Goal: Task Accomplishment & Management: Use online tool/utility

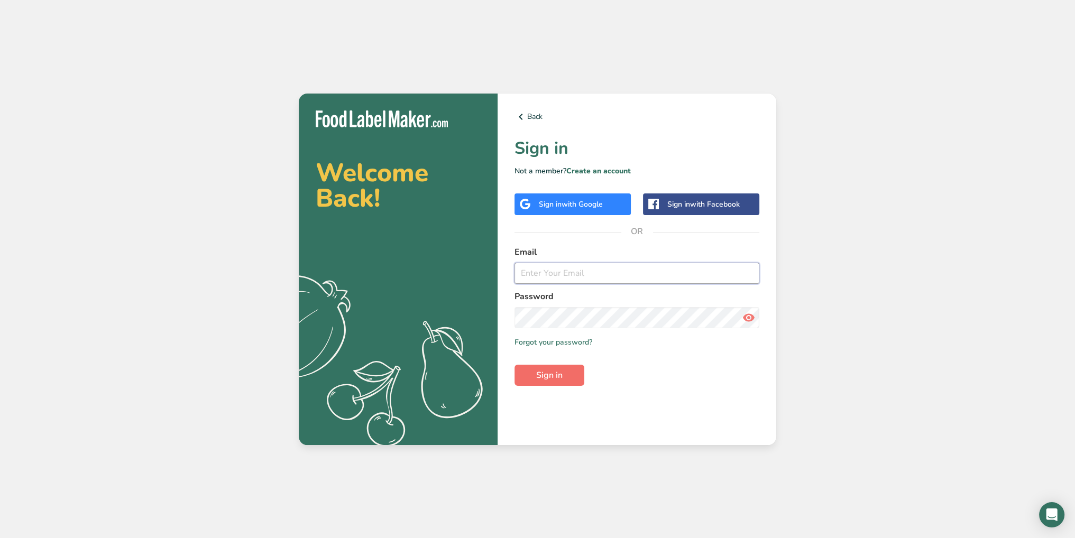
type input "orestis@tastesandtales.group"
click at [555, 377] on span "Sign in" at bounding box center [549, 375] width 26 height 13
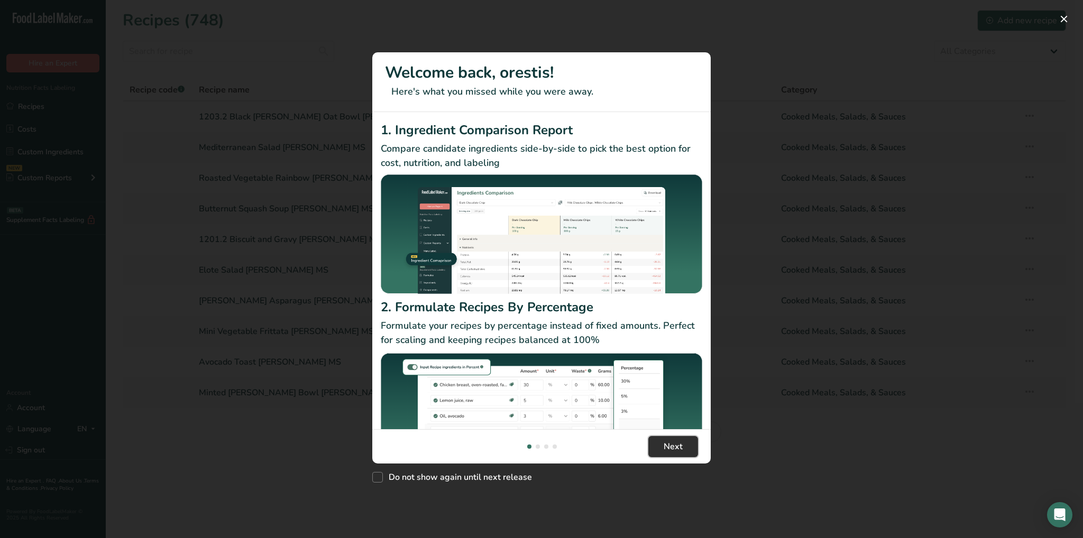
click at [666, 438] on button "Next" at bounding box center [673, 446] width 50 height 21
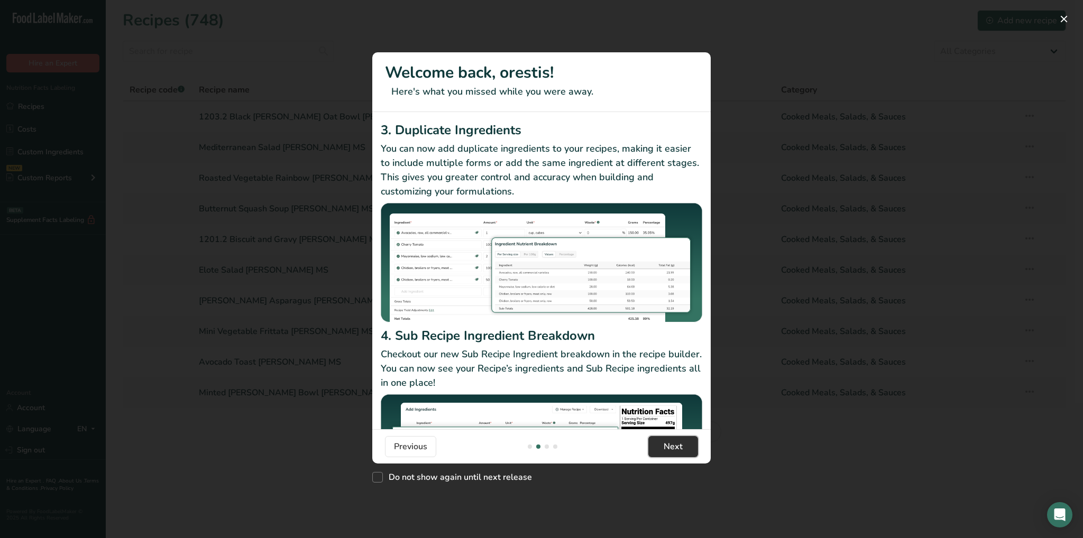
click at [670, 449] on span "Next" at bounding box center [672, 446] width 19 height 13
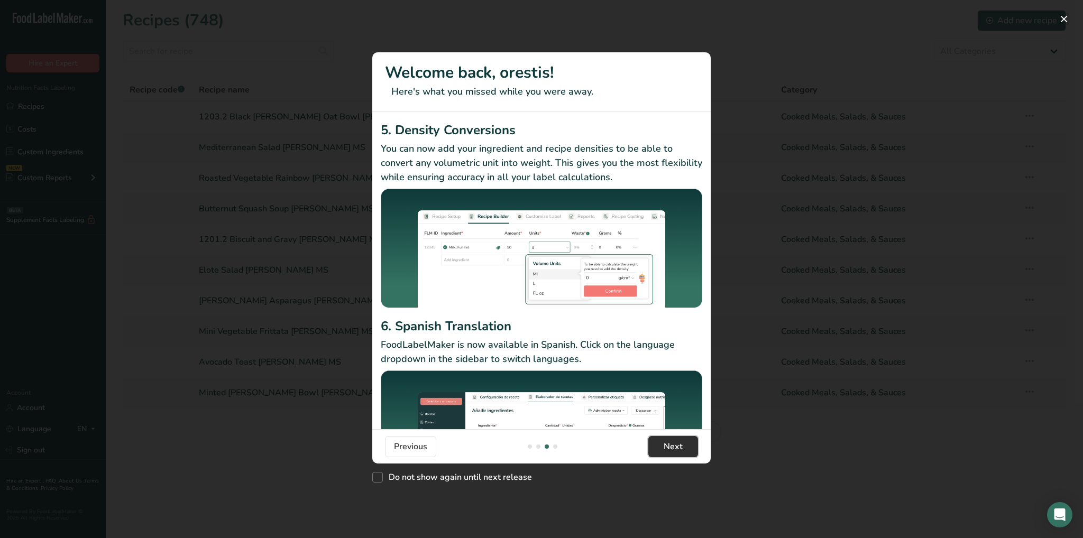
click at [670, 449] on span "Next" at bounding box center [672, 446] width 19 height 13
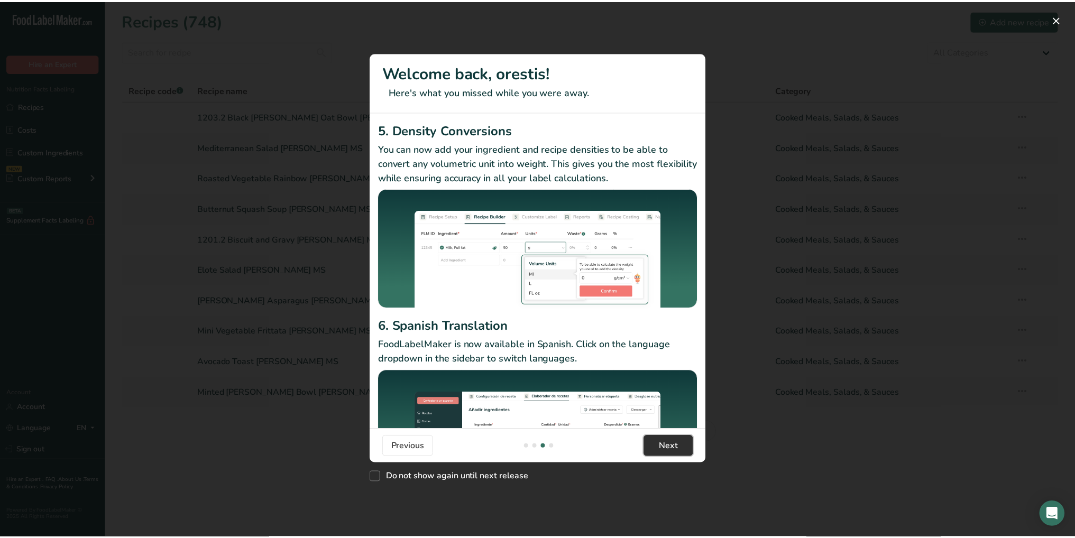
scroll to position [0, 1015]
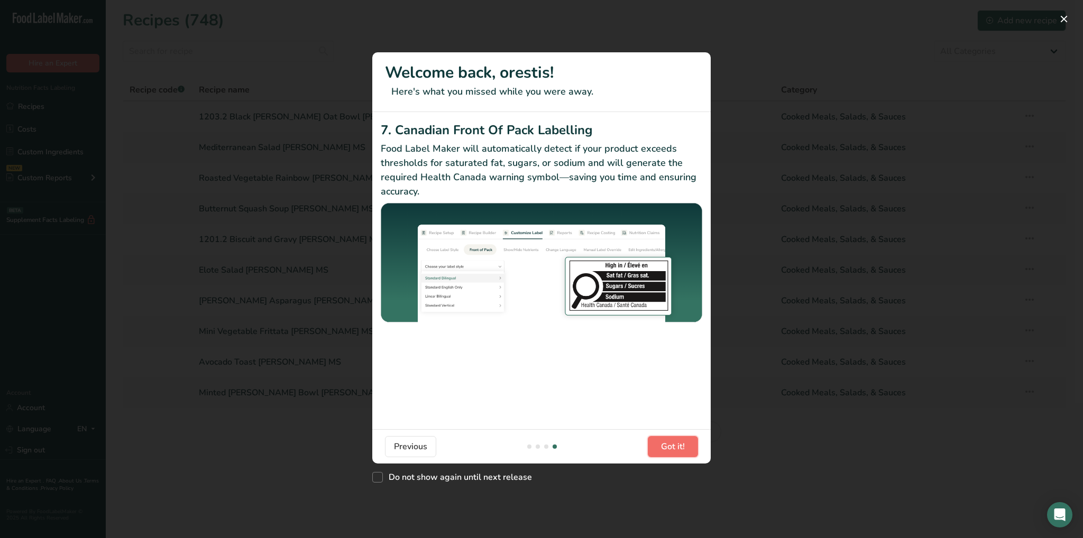
click at [670, 449] on span "Got it!" at bounding box center [673, 446] width 24 height 13
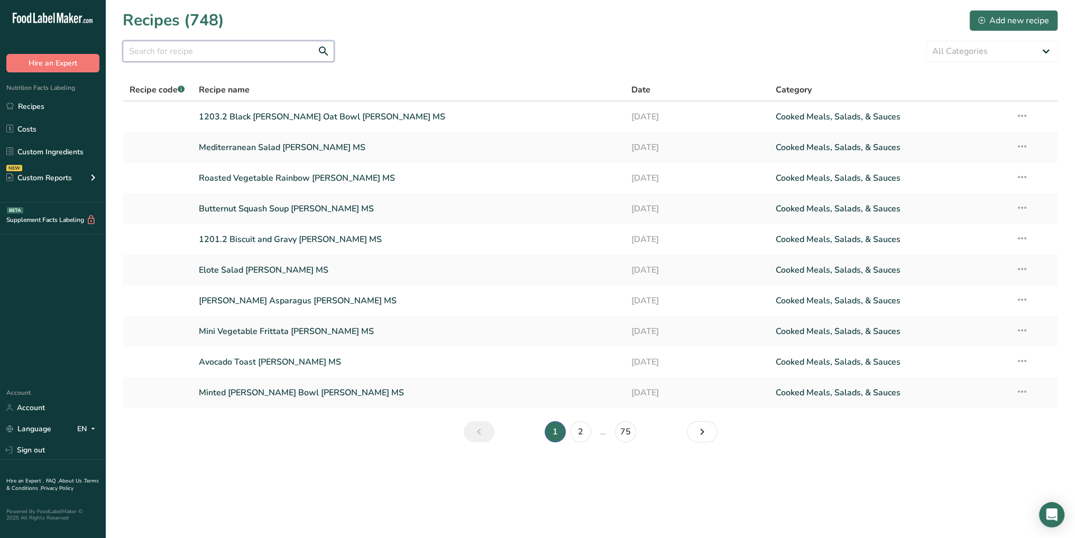
click at [206, 47] on input "text" at bounding box center [228, 51] width 211 height 21
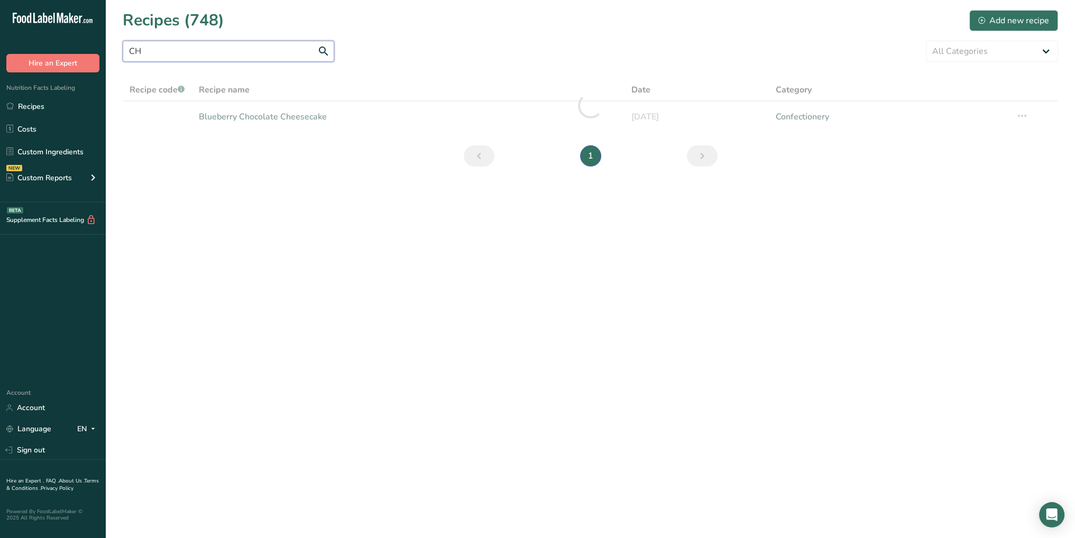
type input "C"
type input "B"
type input "b"
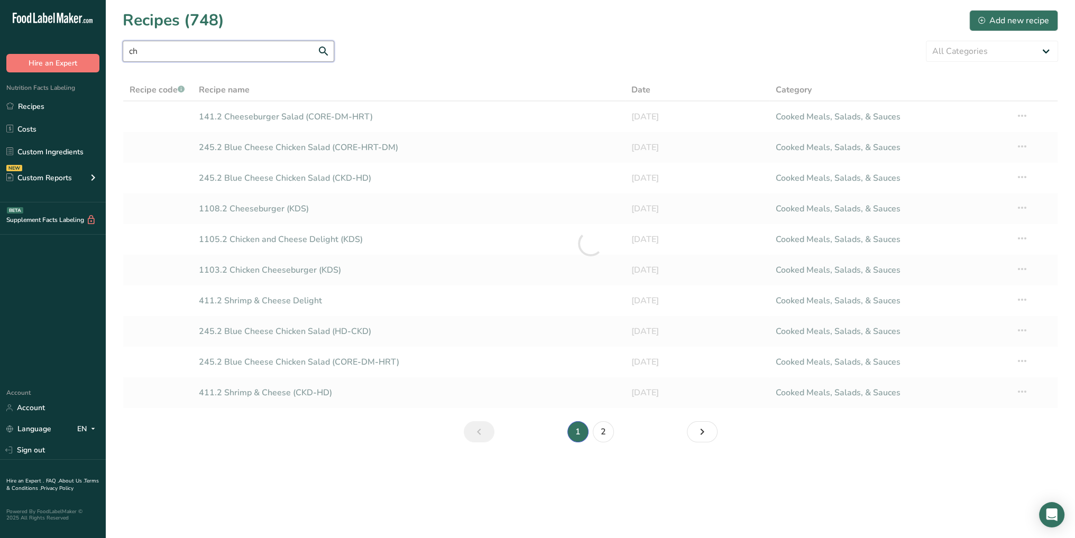
type input "c"
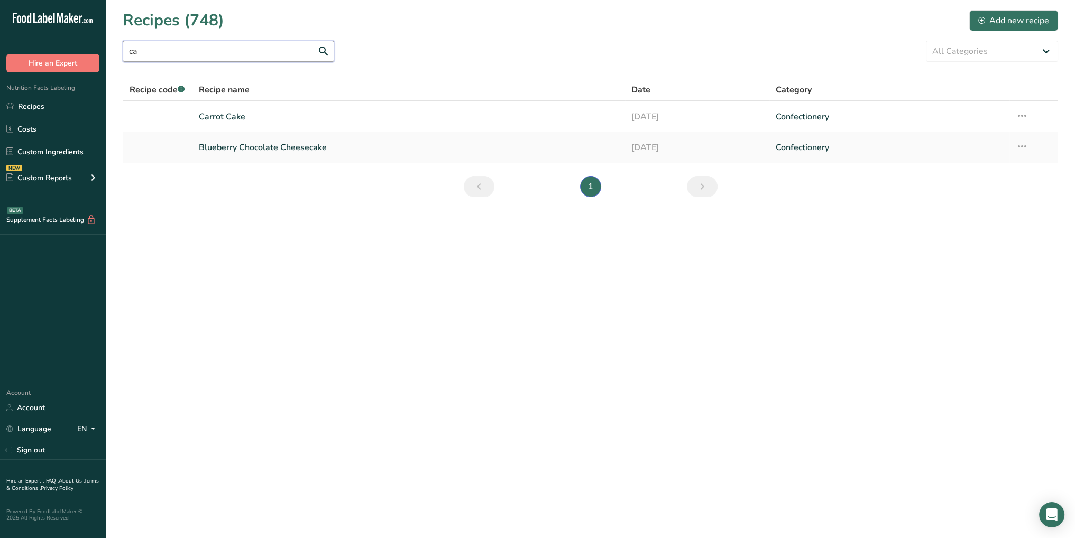
type input "c"
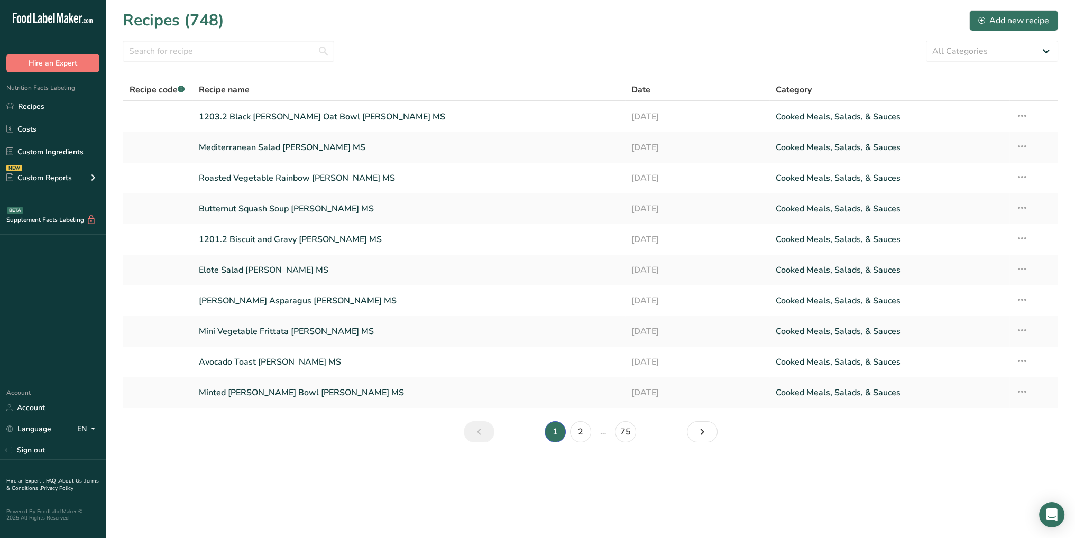
click at [645, 89] on span "Date" at bounding box center [640, 90] width 19 height 13
click at [630, 429] on link "75" at bounding box center [625, 431] width 21 height 21
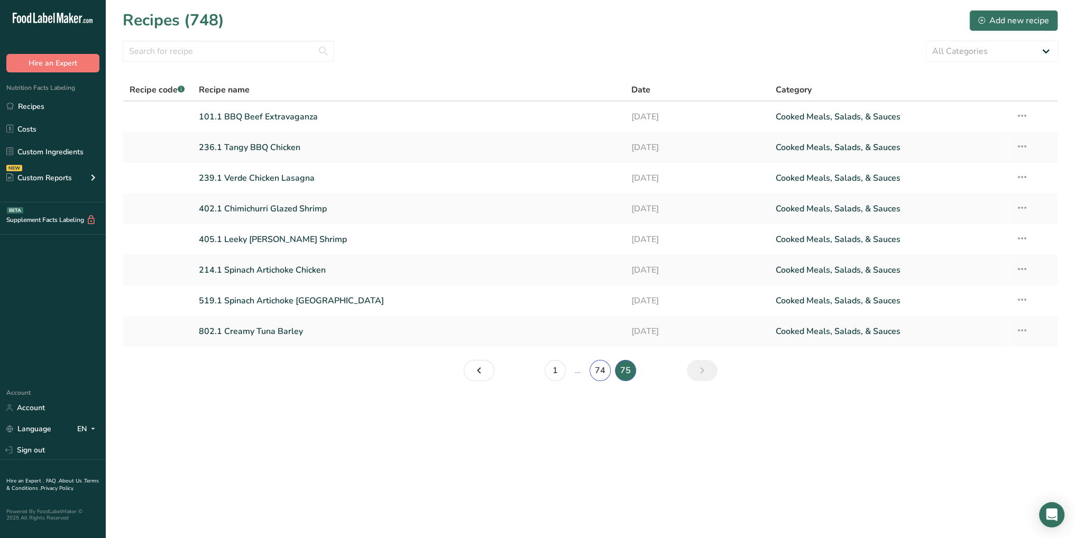
click at [594, 377] on link "74" at bounding box center [599, 370] width 21 height 21
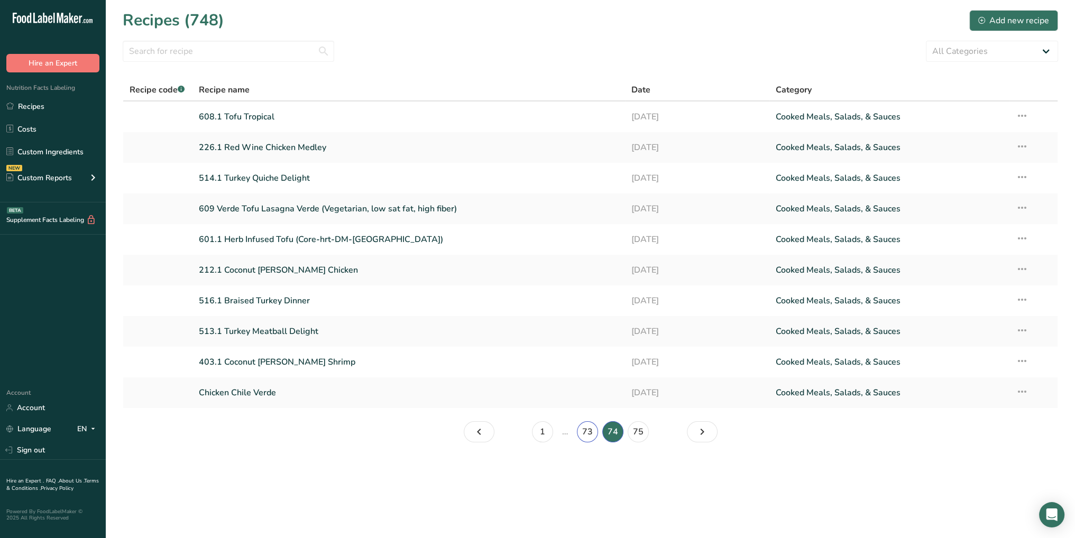
click at [588, 437] on link "73" at bounding box center [587, 431] width 21 height 21
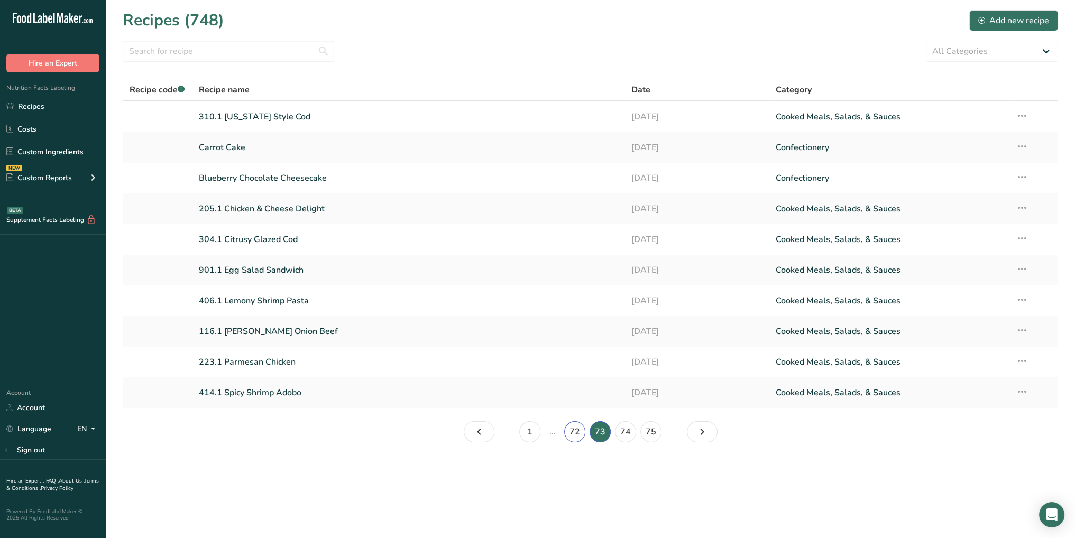
click at [576, 432] on link "72" at bounding box center [574, 431] width 21 height 21
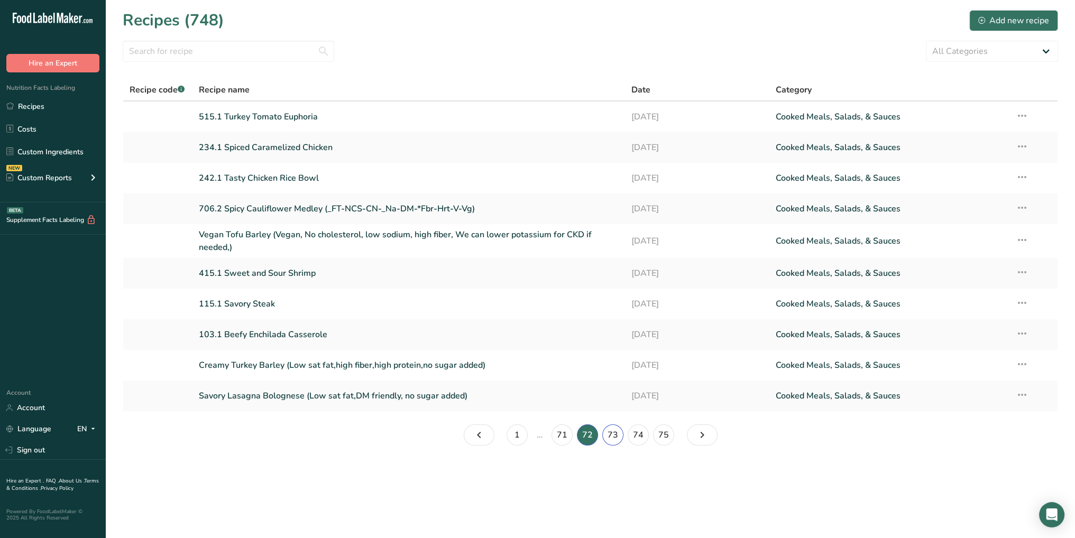
click at [613, 438] on link "73" at bounding box center [612, 434] width 21 height 21
